Goal: Information Seeking & Learning: Understand process/instructions

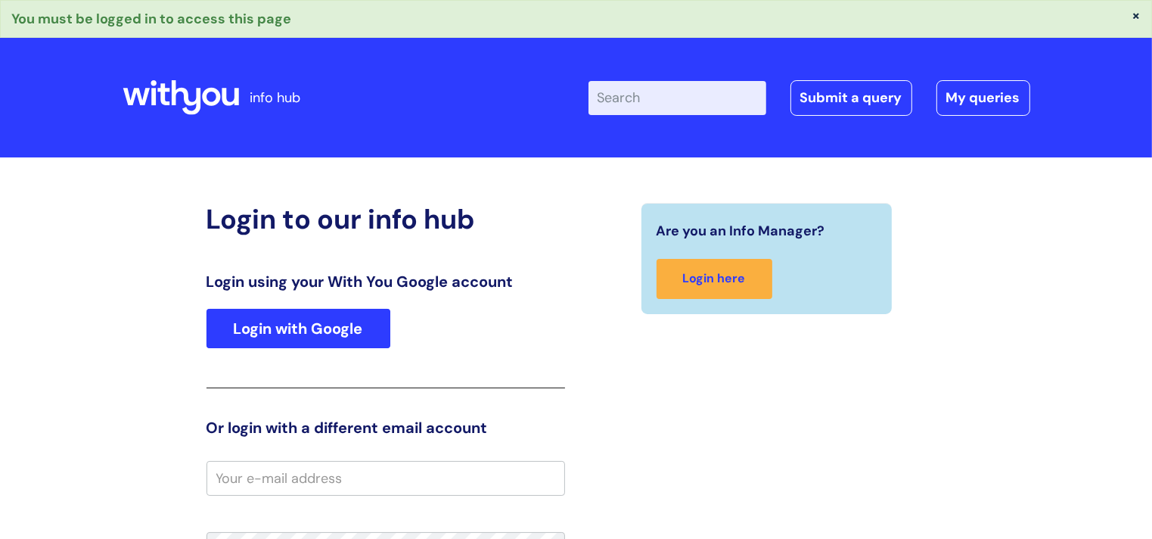
type input "[PERSON_NAME].[PERSON_NAME]"
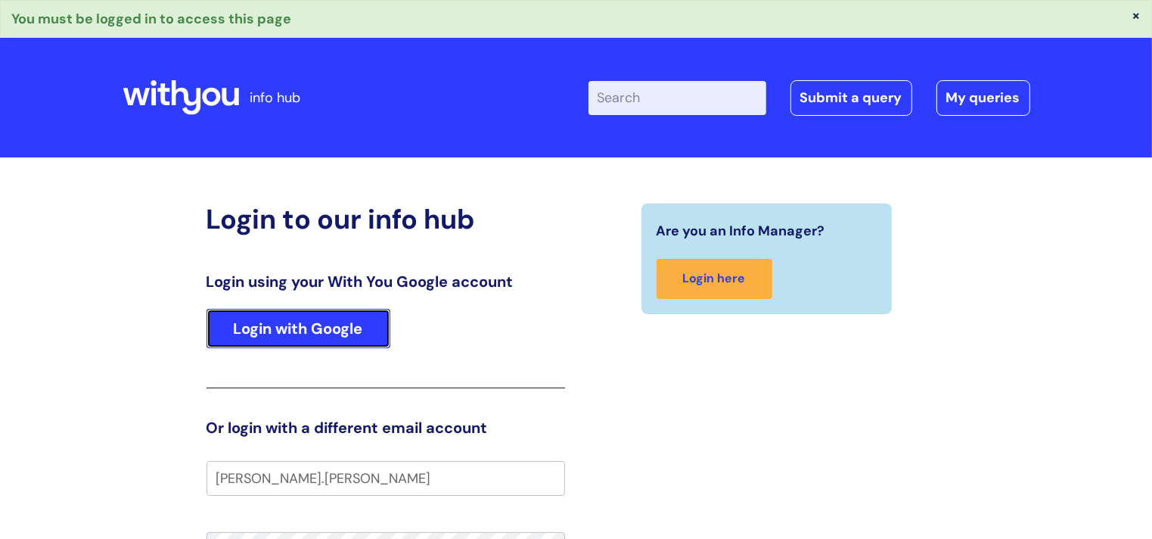
click at [315, 335] on link "Login with Google" at bounding box center [299, 328] width 184 height 39
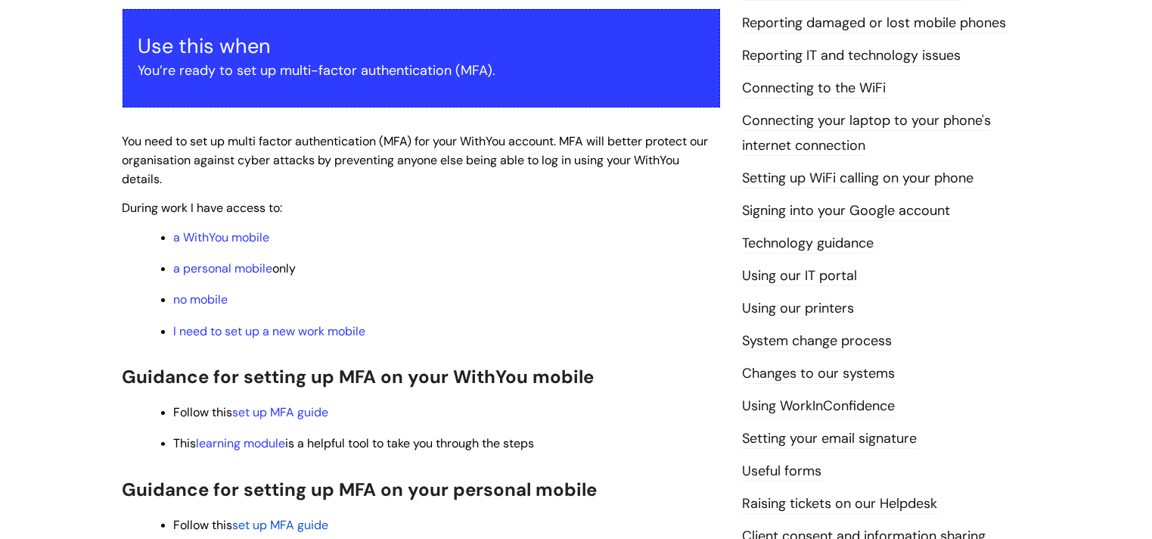
scroll to position [281, 0]
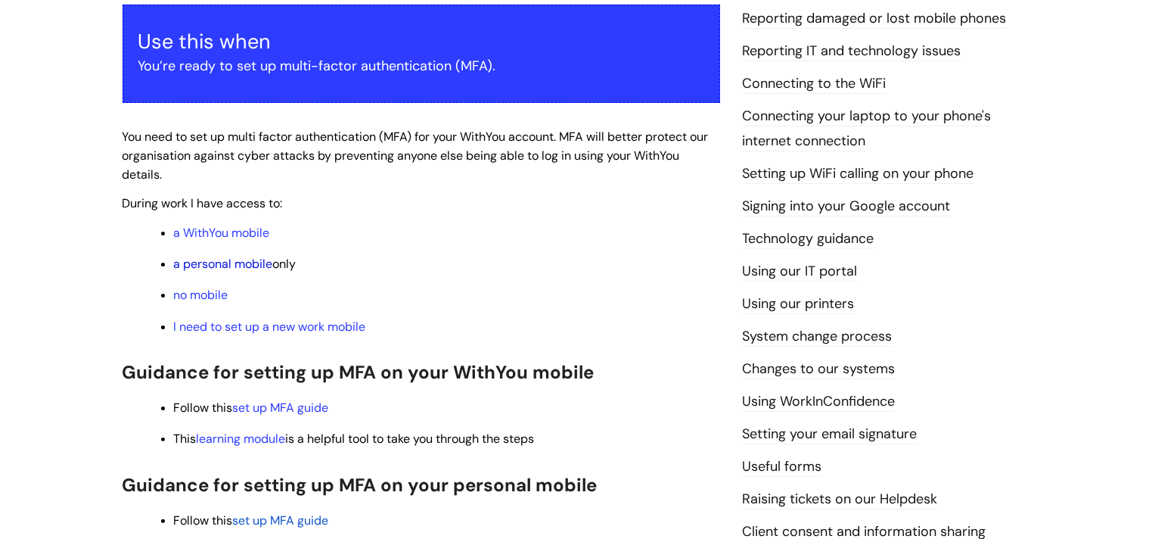
click at [207, 265] on link "a personal mobile" at bounding box center [223, 264] width 99 height 16
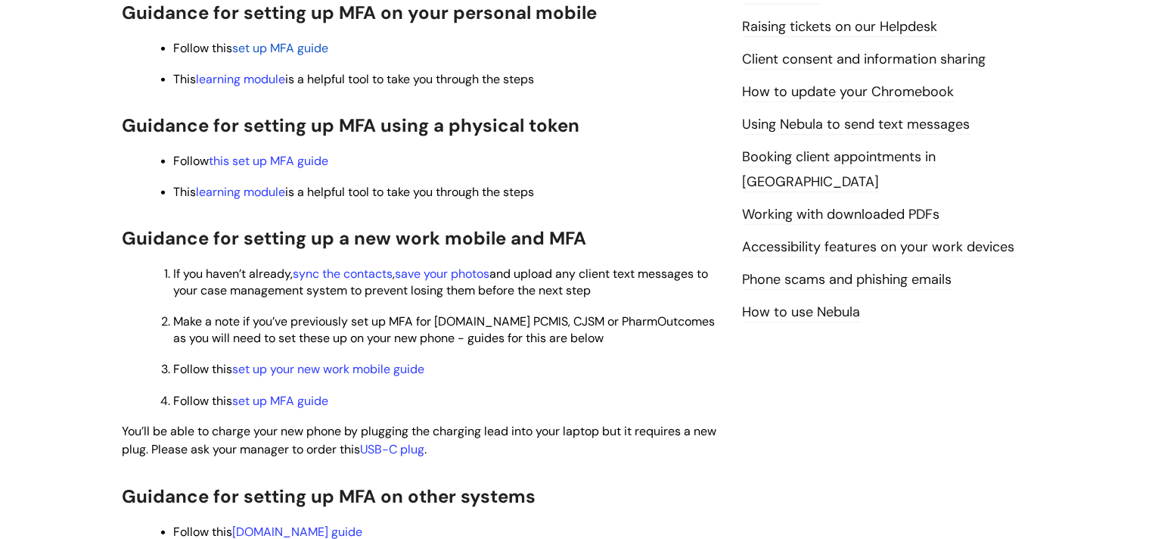
click at [289, 52] on span "set up MFA guide" at bounding box center [281, 48] width 96 height 16
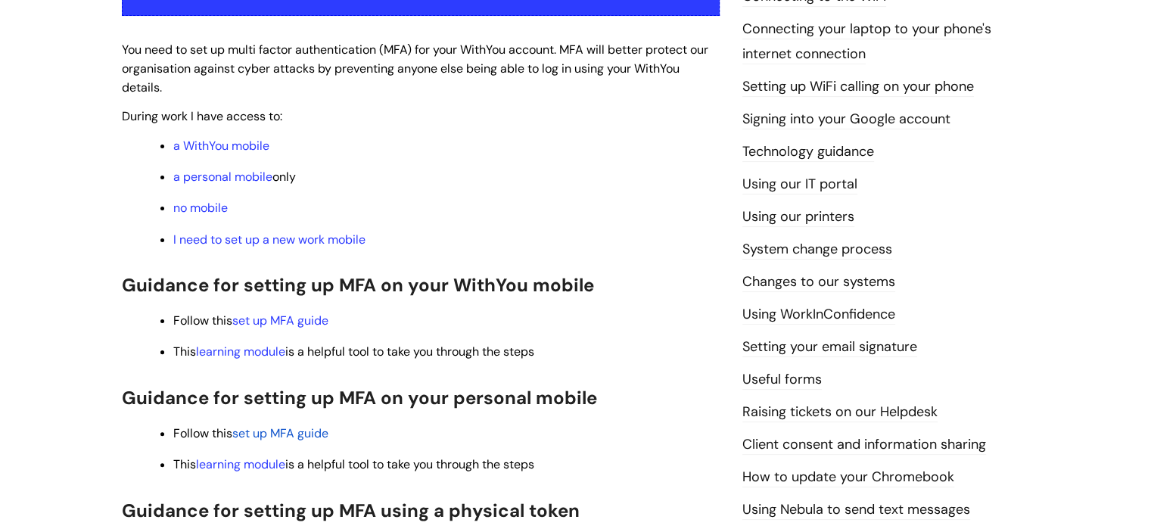
scroll to position [359, 0]
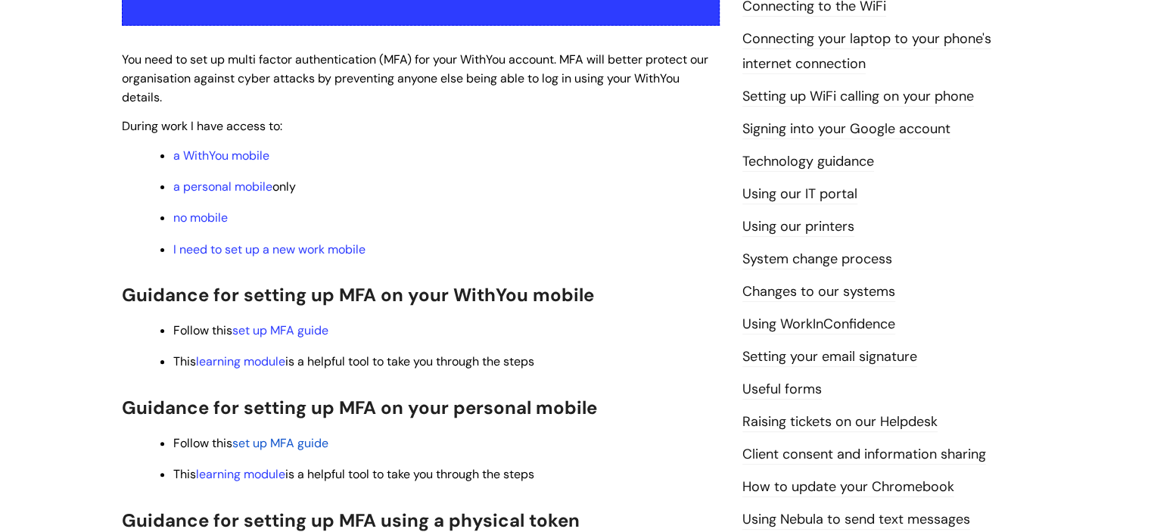
click at [210, 186] on link "a personal mobile" at bounding box center [222, 187] width 99 height 16
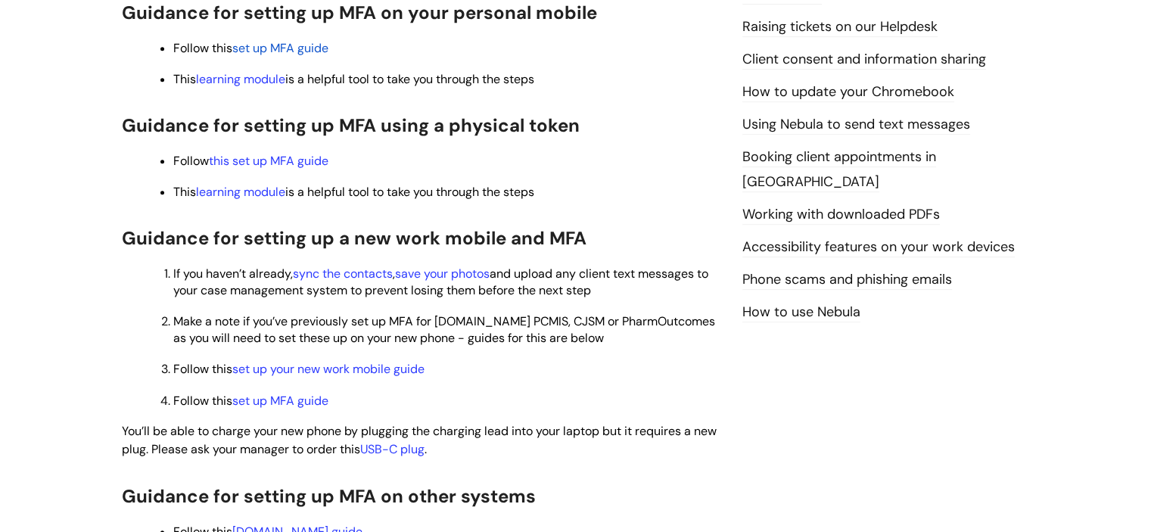
click at [287, 54] on span "set up MFA guide" at bounding box center [280, 48] width 96 height 16
